Goal: Check status: Check status

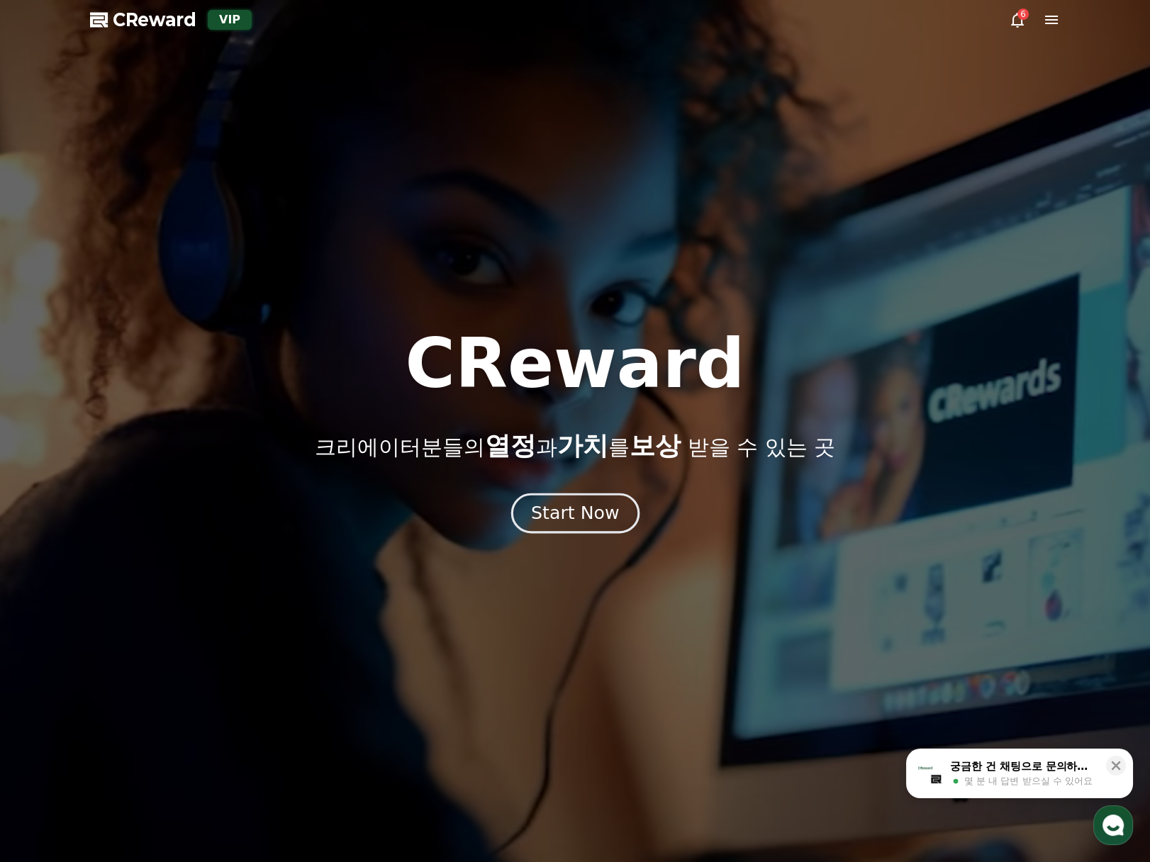
click at [543, 523] on div "Start Now" at bounding box center [575, 513] width 88 height 24
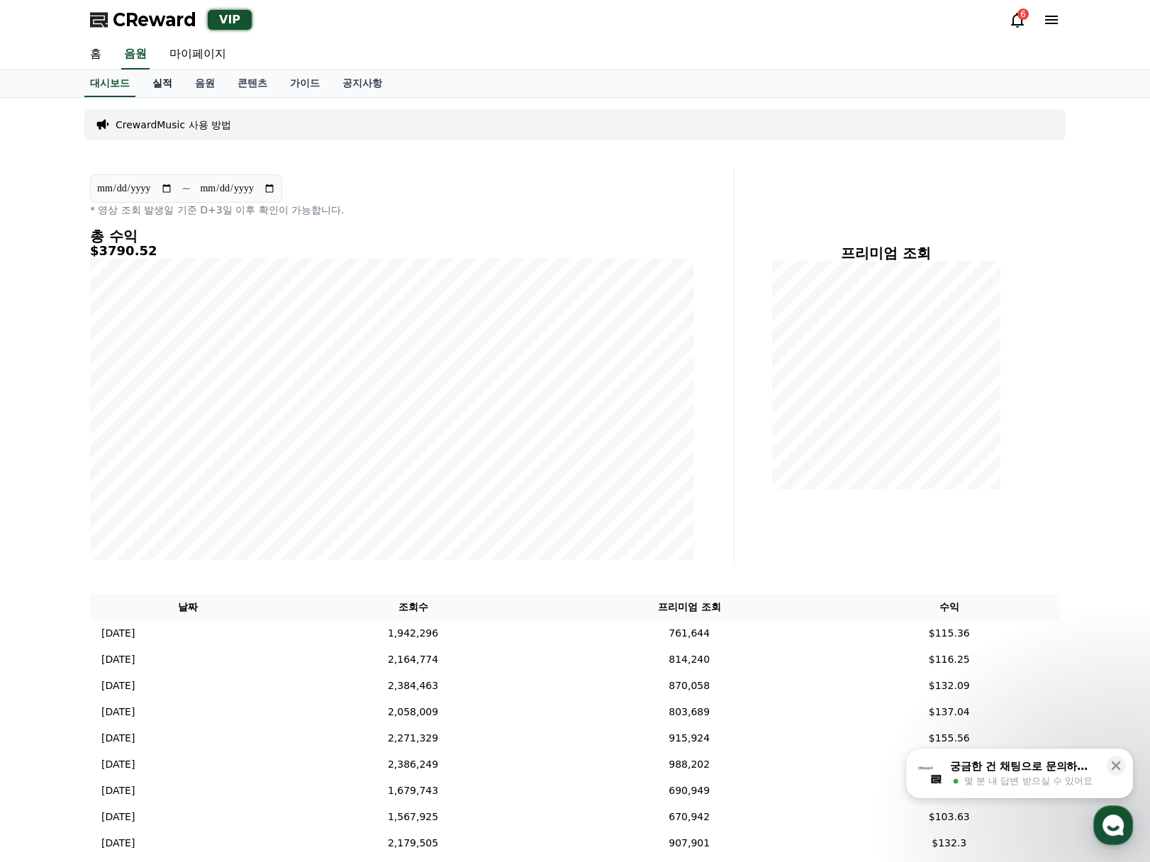
click at [168, 86] on link "실적" at bounding box center [162, 83] width 43 height 27
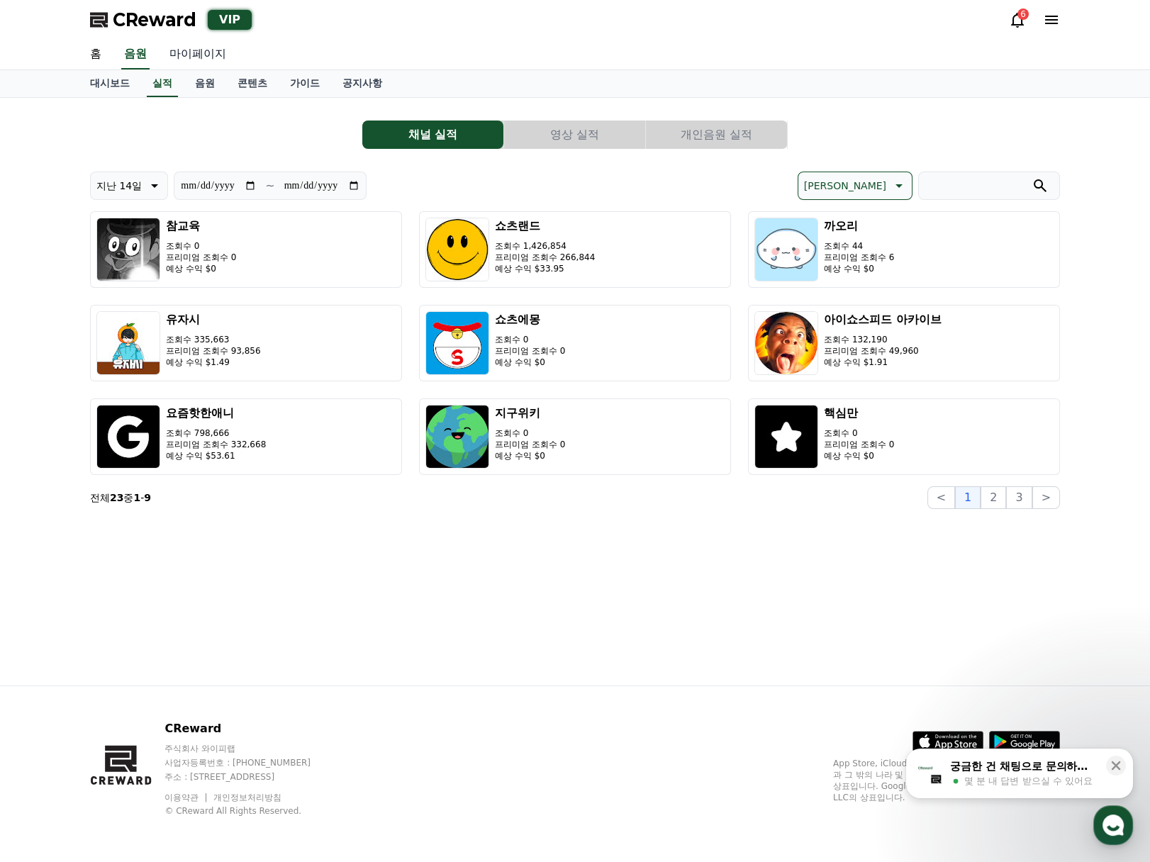
click at [213, 58] on link "마이페이지" at bounding box center [197, 55] width 79 height 30
select select "**********"
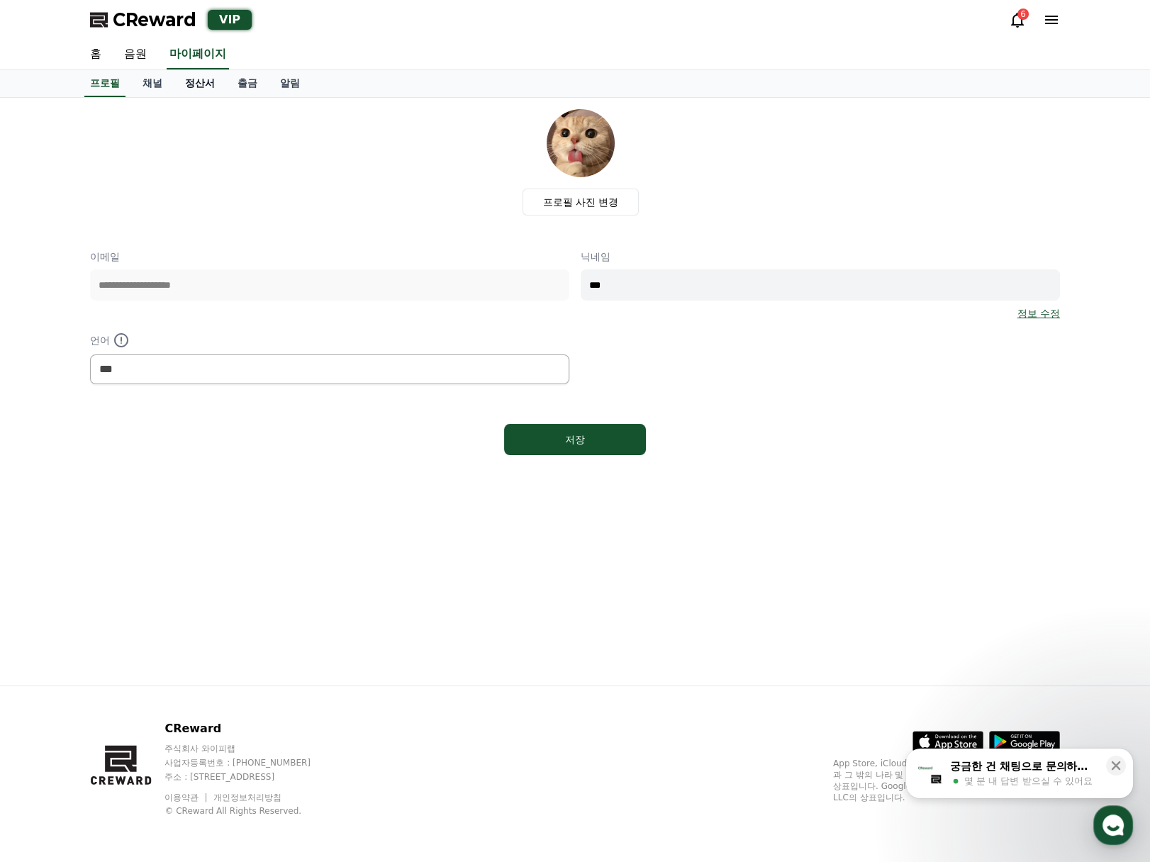
click at [197, 89] on link "정산서" at bounding box center [200, 83] width 52 height 27
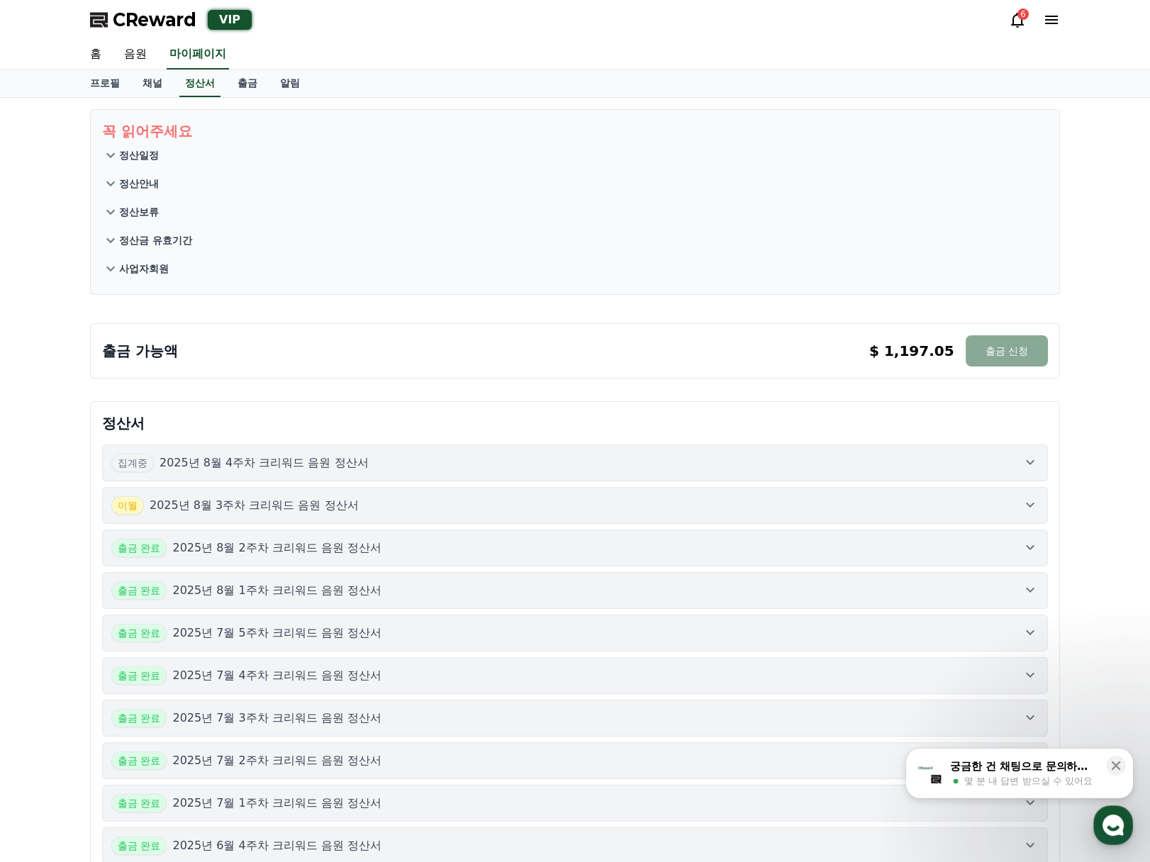
click at [957, 468] on div "집계중 2025년 8월 4주차 크리워드 음원 정산서" at bounding box center [575, 463] width 928 height 18
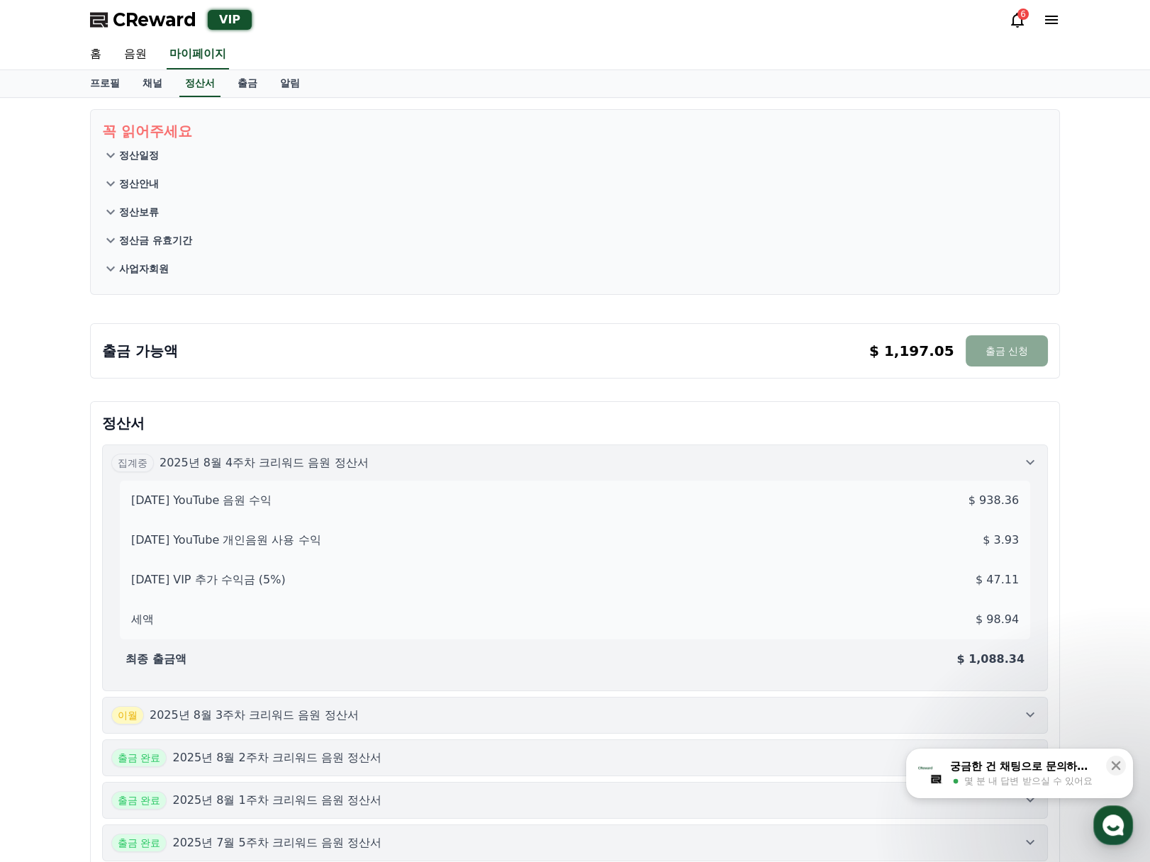
click at [969, 702] on button "이월 2025년 8월 3주차 크리워드 음원 정산서" at bounding box center [575, 715] width 946 height 37
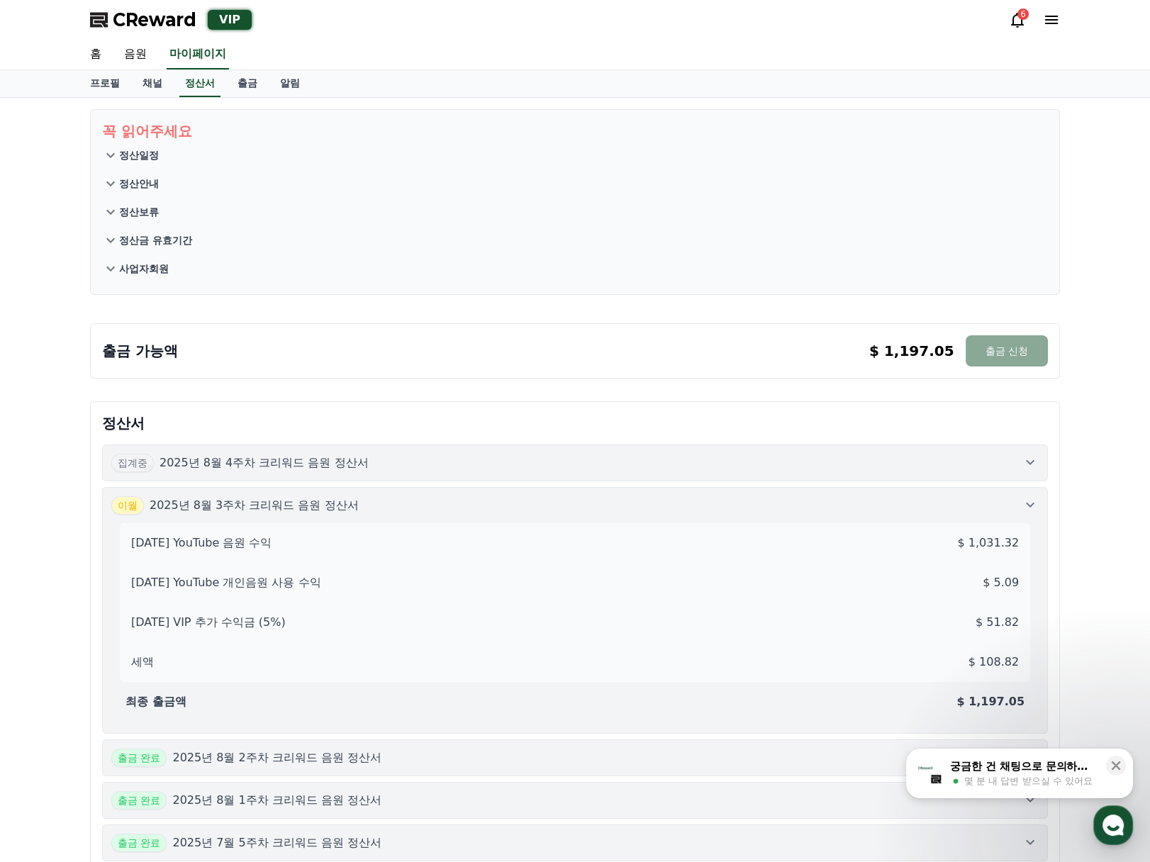
click at [1024, 496] on icon at bounding box center [1030, 504] width 17 height 17
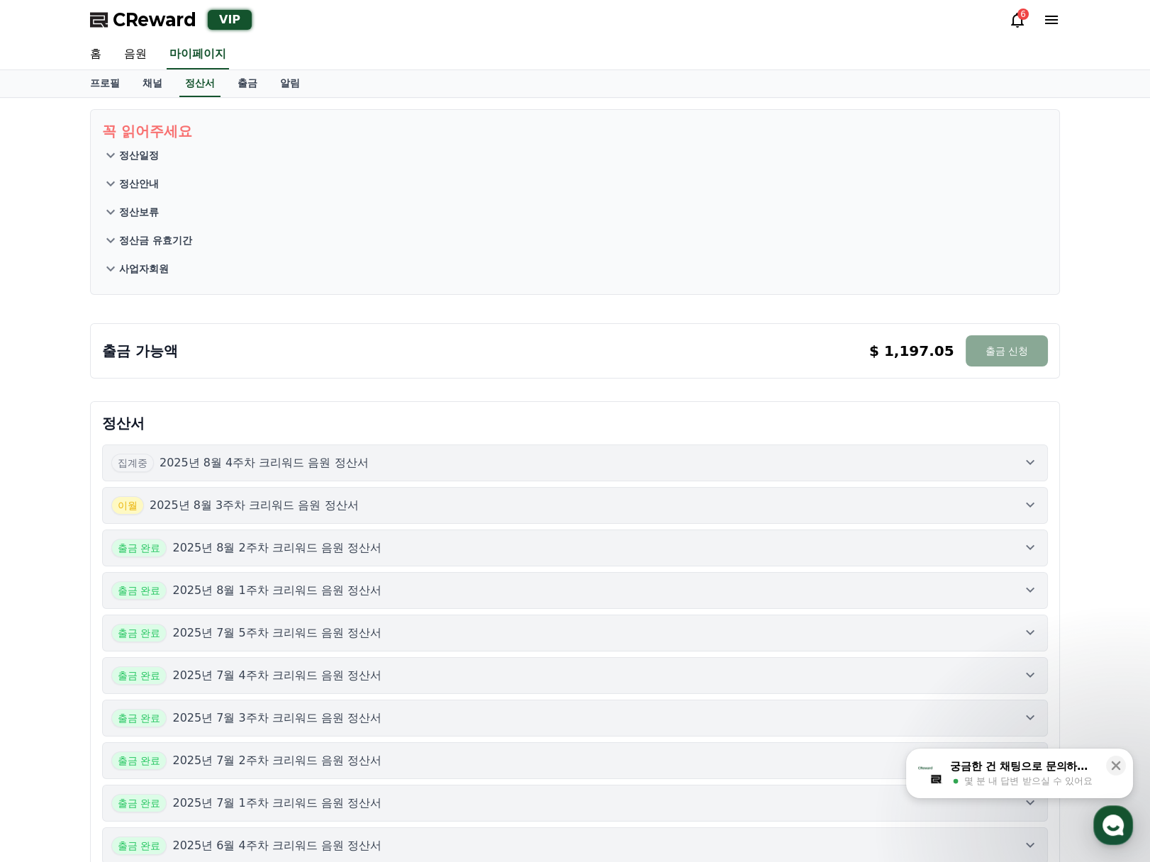
click at [1028, 469] on icon at bounding box center [1030, 462] width 17 height 17
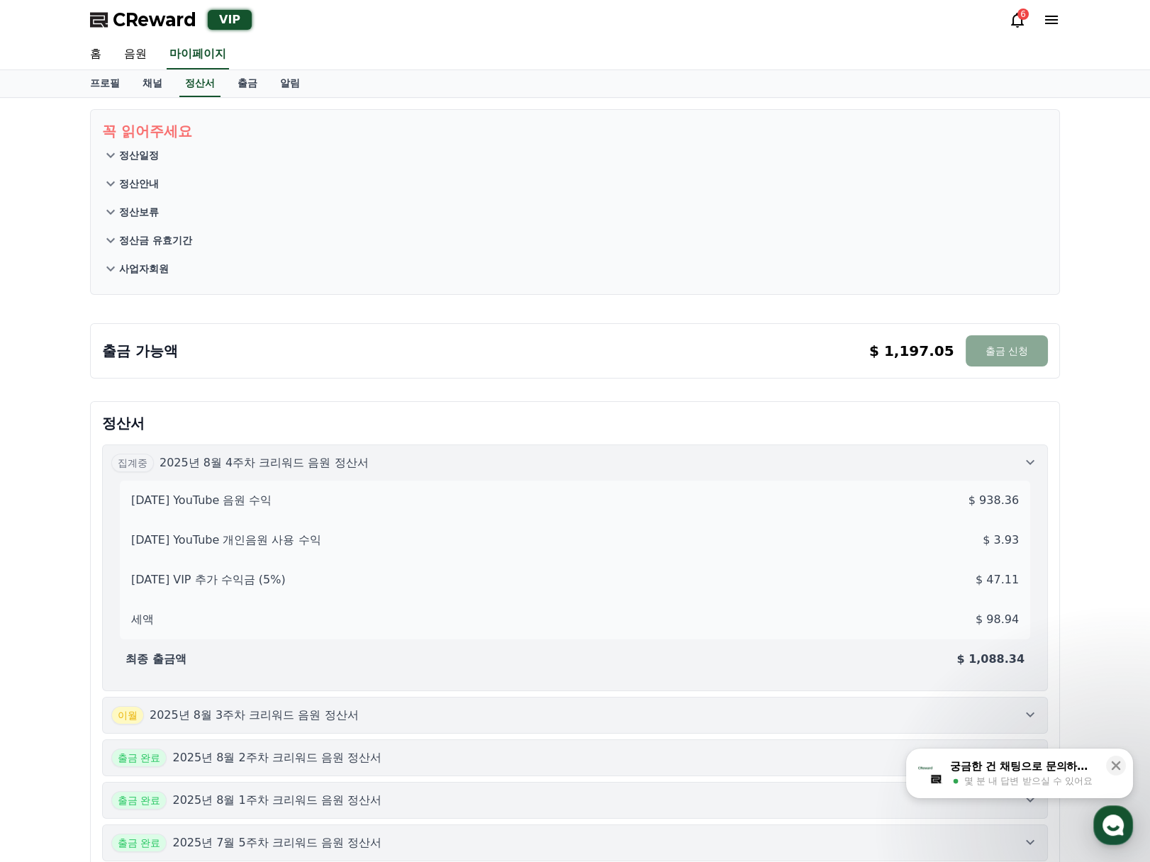
click at [1028, 469] on icon at bounding box center [1030, 462] width 17 height 17
